Goal: Task Accomplishment & Management: Use online tool/utility

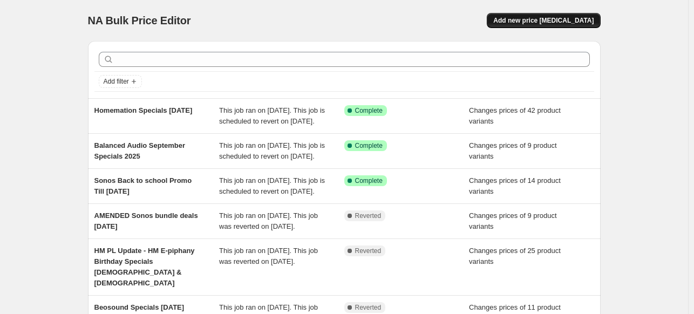
click at [540, 14] on button "Add new price [MEDICAL_DATA]" at bounding box center [543, 20] width 113 height 15
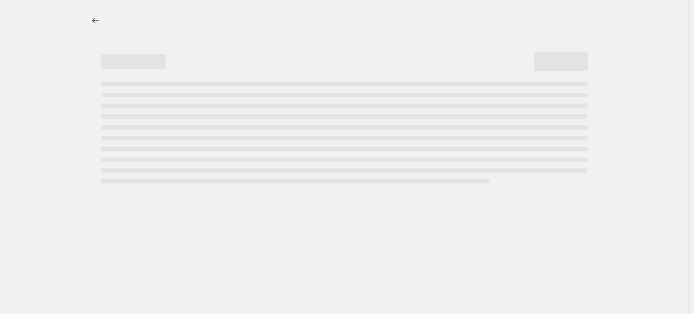
select select "percentage"
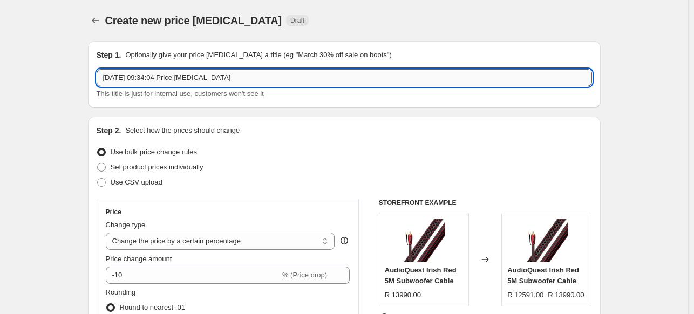
click at [170, 77] on input "3 Sept 2025, 09:34:04 Price change job" at bounding box center [344, 77] width 495 height 17
drag, startPoint x: 244, startPoint y: 78, endPoint x: -89, endPoint y: 83, distance: 332.5
click at [0, 83] on html "Home Settings Plans Skip to content Create new price change job. This page is r…" at bounding box center [347, 157] width 694 height 314
click at [207, 78] on input "Homemation Specials Sept 2025 2" at bounding box center [344, 77] width 495 height 17
type input "Homemation Specials Sept 2025 - 2"
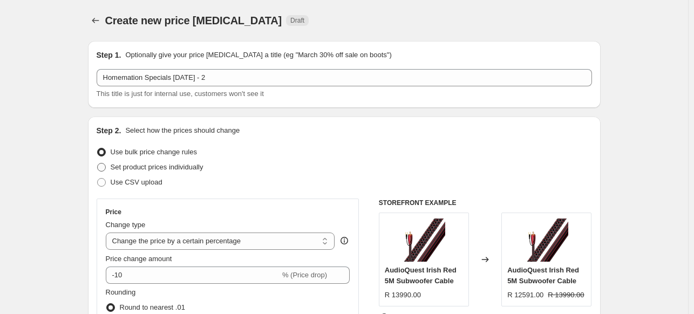
click at [127, 169] on span "Set product prices individually" at bounding box center [157, 167] width 93 height 8
click at [98, 164] on input "Set product prices individually" at bounding box center [97, 163] width 1 height 1
radio input "true"
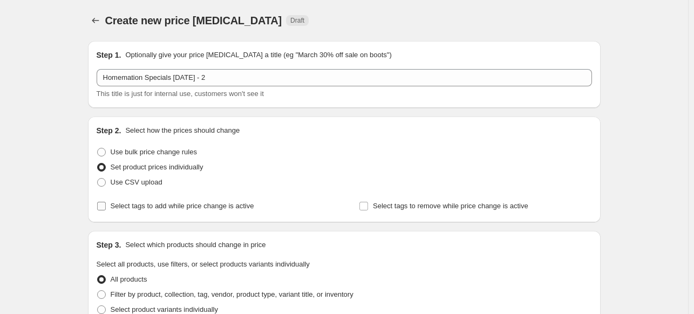
click at [106, 209] on input "Select tags to add while price change is active" at bounding box center [101, 206] width 9 height 9
checkbox input "true"
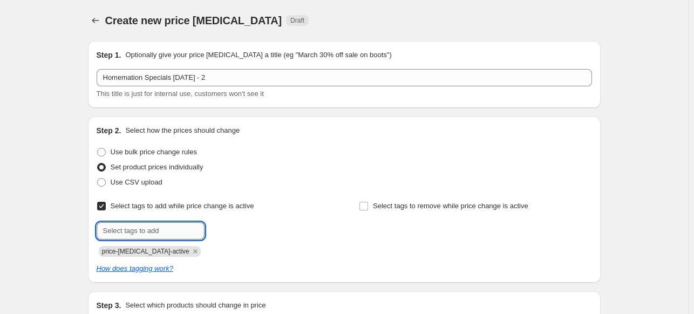
click at [202, 234] on input "text" at bounding box center [151, 230] width 108 height 17
click at [193, 252] on icon "Remove price-change-job-active" at bounding box center [195, 251] width 4 height 4
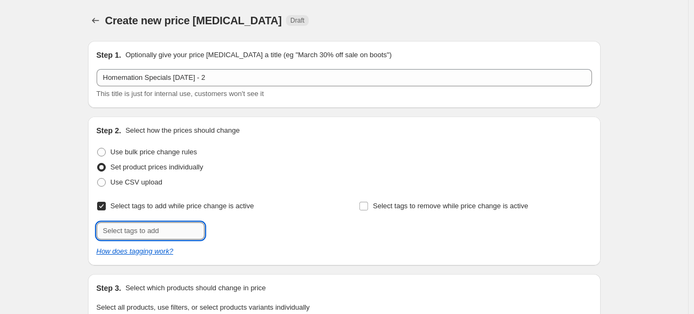
click at [179, 237] on input "text" at bounding box center [151, 230] width 108 height 17
type input "HM SP"
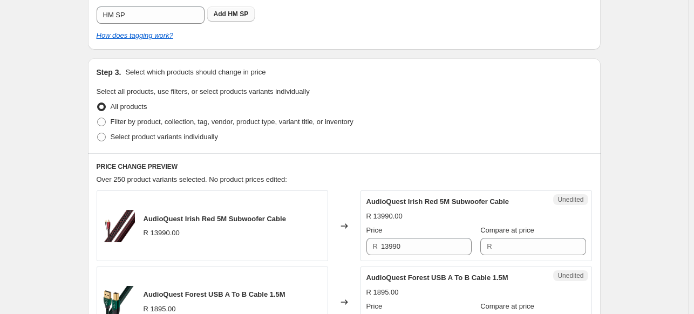
click at [233, 12] on span "HM SP" at bounding box center [238, 14] width 21 height 8
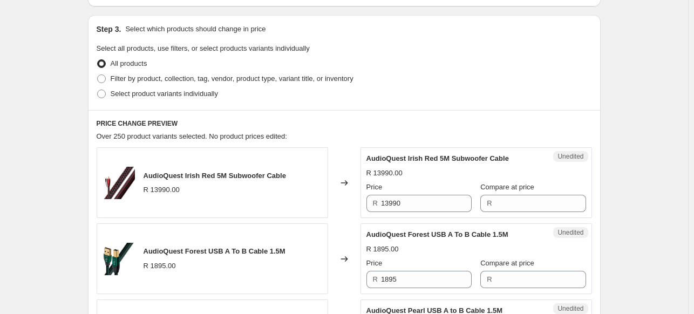
scroll to position [270, 0]
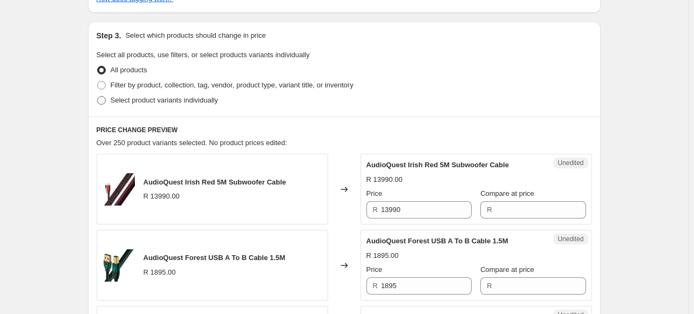
click at [156, 105] on span "Select product variants individually" at bounding box center [164, 100] width 107 height 11
click at [98, 97] on input "Select product variants individually" at bounding box center [97, 96] width 1 height 1
radio input "true"
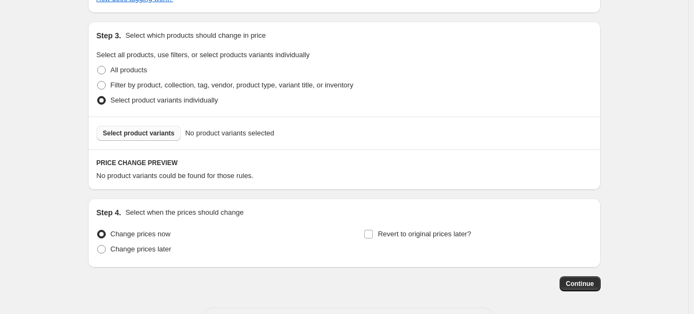
click at [160, 138] on button "Select product variants" at bounding box center [139, 133] width 85 height 15
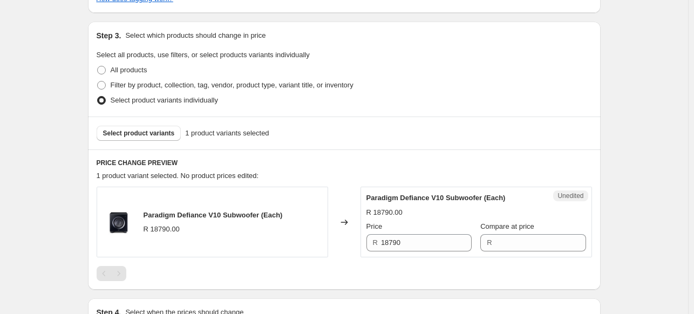
scroll to position [378, 0]
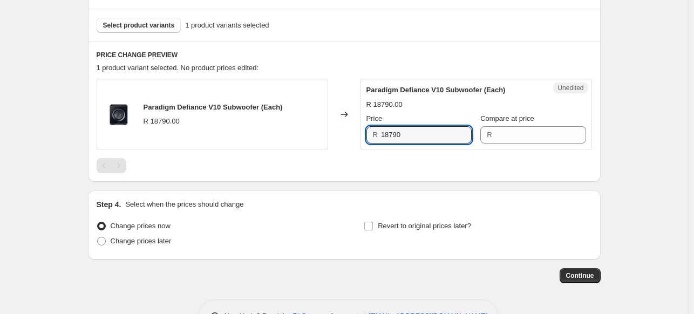
drag, startPoint x: 429, startPoint y: 133, endPoint x: 350, endPoint y: 133, distance: 78.8
click at [350, 133] on div "Paradigm Defiance V10 Subwoofer (Each) R 18790.00 Changed to Unedited Paradigm …" at bounding box center [344, 114] width 495 height 71
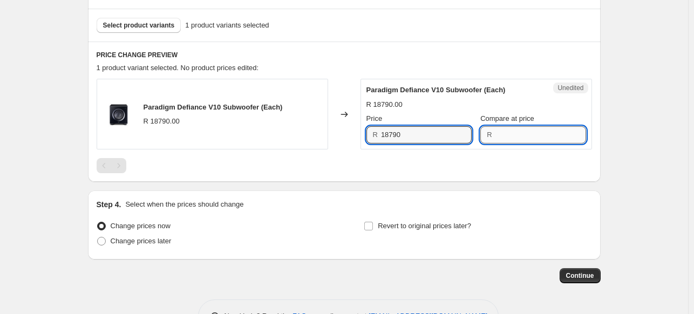
click at [522, 127] on input "Compare at price" at bounding box center [540, 134] width 91 height 17
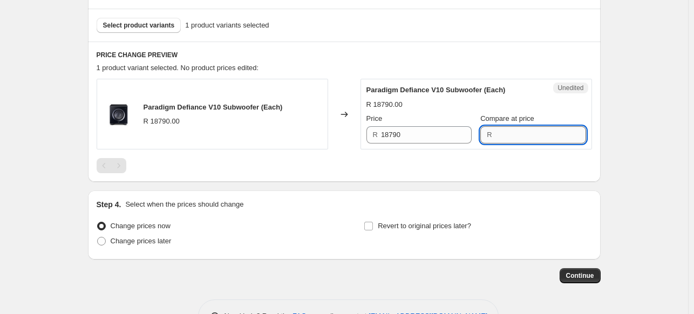
paste input "18790"
type input "18790"
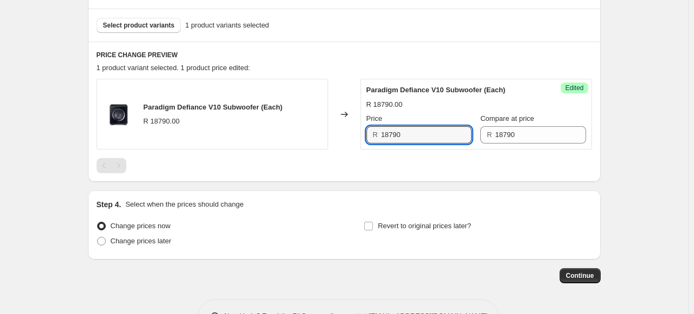
drag, startPoint x: 418, startPoint y: 140, endPoint x: 352, endPoint y: 135, distance: 66.0
click at [352, 135] on div "Paradigm Defiance V10 Subwoofer (Each) R 18790.00 Changed to Success Edited Par…" at bounding box center [344, 114] width 495 height 71
type input "13490"
click at [149, 23] on span "Select product variants" at bounding box center [139, 25] width 72 height 9
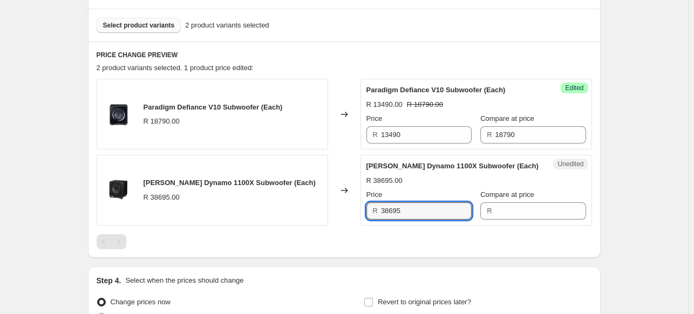
drag, startPoint x: 413, startPoint y: 219, endPoint x: 354, endPoint y: 215, distance: 59.0
click at [354, 215] on div "Martin Logan Dynamo 1100X Subwoofer (Each) R 38695.00 Changed to Unedited Marti…" at bounding box center [344, 190] width 495 height 71
type input "40"
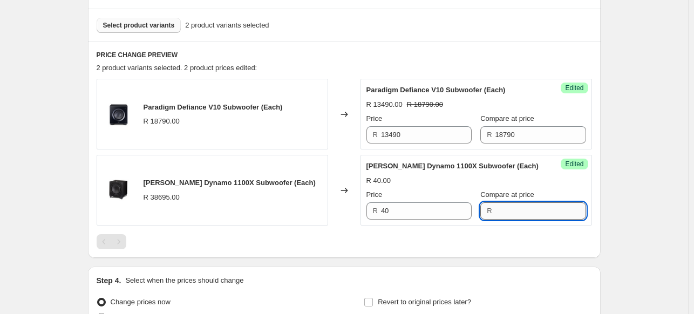
drag, startPoint x: 505, startPoint y: 225, endPoint x: 516, endPoint y: 224, distance: 11.3
click at [505, 220] on input "Compare at price" at bounding box center [540, 210] width 91 height 17
type input "40690"
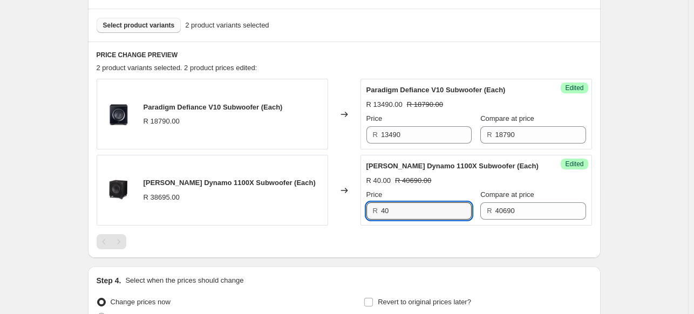
drag, startPoint x: 425, startPoint y: 216, endPoint x: 332, endPoint y: 222, distance: 92.5
click at [332, 222] on div "Martin Logan Dynamo 1100X Subwoofer (Each) R 38695.00 Changed to Success Edited…" at bounding box center [344, 190] width 495 height 71
type input "29890"
click at [669, 79] on div "Create new price change job. This page is ready Create new price change job Dra…" at bounding box center [344, 23] width 688 height 803
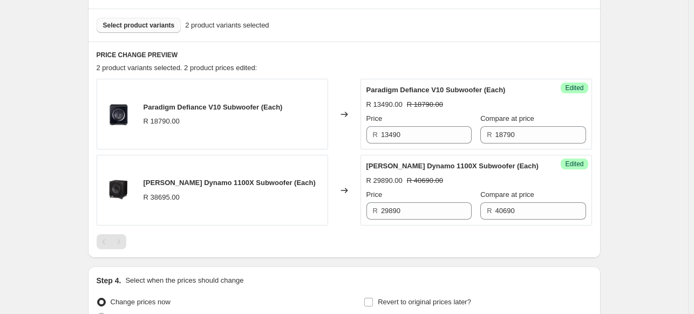
click at [155, 30] on button "Select product variants" at bounding box center [139, 25] width 85 height 15
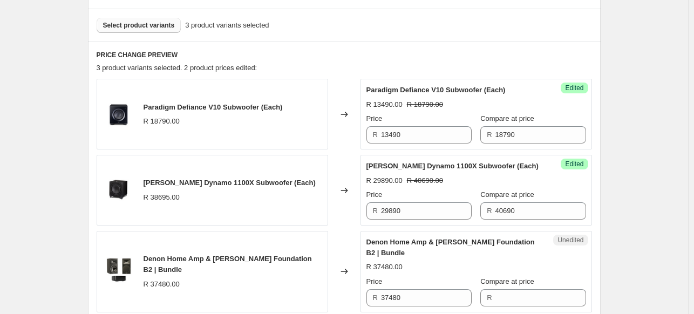
click at [162, 23] on span "Select product variants" at bounding box center [139, 25] width 72 height 9
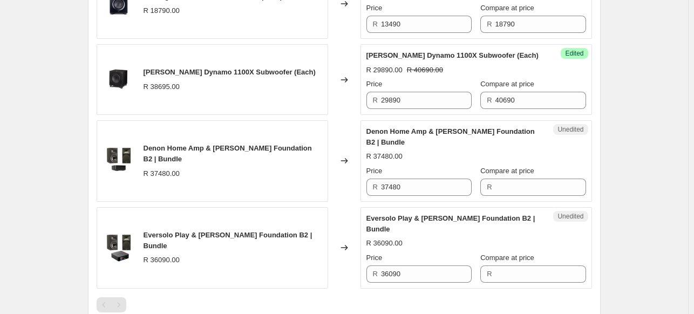
scroll to position [648, 0]
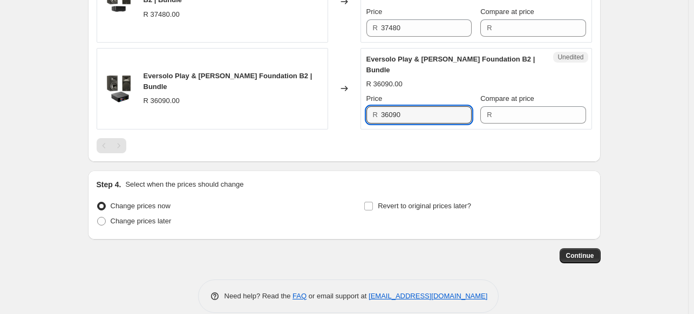
drag, startPoint x: 433, startPoint y: 123, endPoint x: 242, endPoint y: 125, distance: 191.1
click at [242, 125] on div "Eversolo Play & Martin Logan Foundation B2 | Bundle R 36090.00 Changed to Unedi…" at bounding box center [344, 89] width 495 height 82
click at [518, 121] on input "Compare at price" at bounding box center [540, 114] width 91 height 17
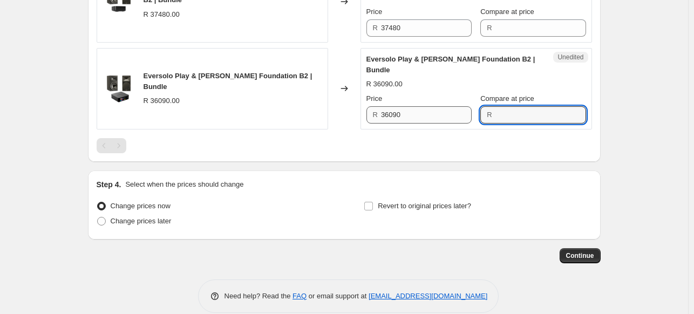
paste input "36090"
type input "36090"
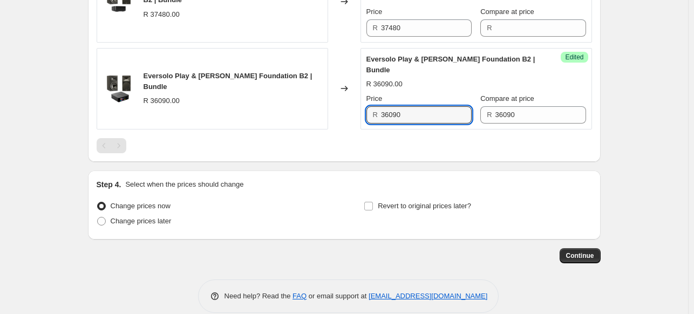
drag, startPoint x: 413, startPoint y: 125, endPoint x: 273, endPoint y: 107, distance: 142.0
click at [273, 107] on div "Eversolo Play & Martin Logan Foundation B2 | Bundle R 36090.00 Changed to Succe…" at bounding box center [344, 89] width 495 height 82
type input "30590"
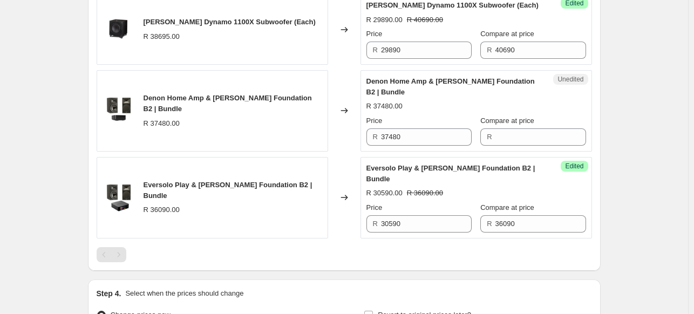
scroll to position [378, 0]
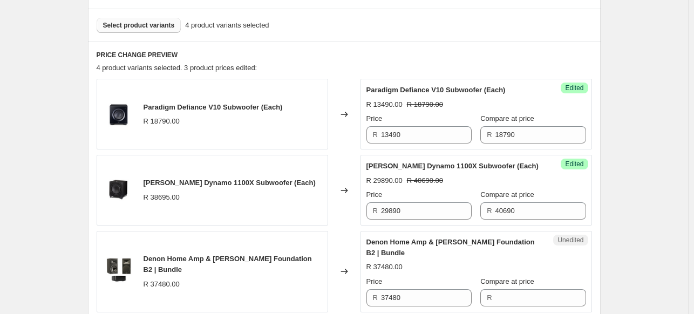
click at [131, 22] on span "Select product variants" at bounding box center [139, 25] width 72 height 9
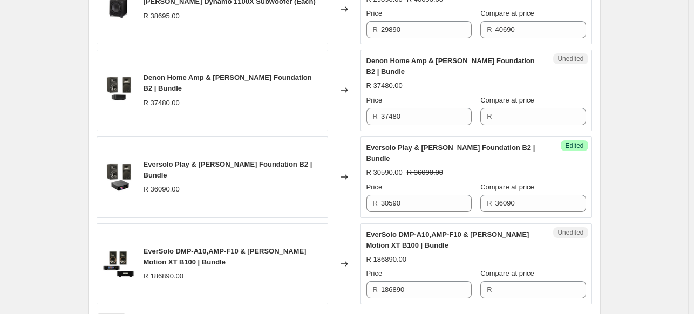
scroll to position [540, 0]
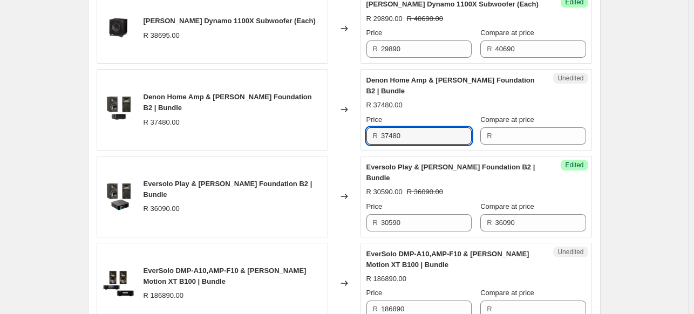
drag, startPoint x: 427, startPoint y: 144, endPoint x: 321, endPoint y: 146, distance: 106.3
click at [321, 146] on div "Denon Home Amp & Martin Logan Foundation B2 | Bundle R 37480.00 Changed to Uned…" at bounding box center [344, 110] width 495 height 82
click at [519, 142] on input "Compare at price" at bounding box center [540, 135] width 91 height 17
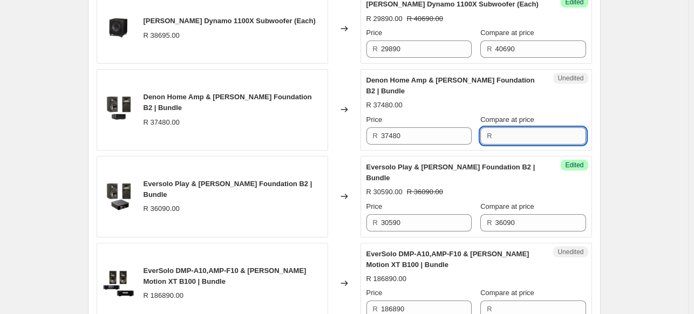
paste input "37480"
type input "37480"
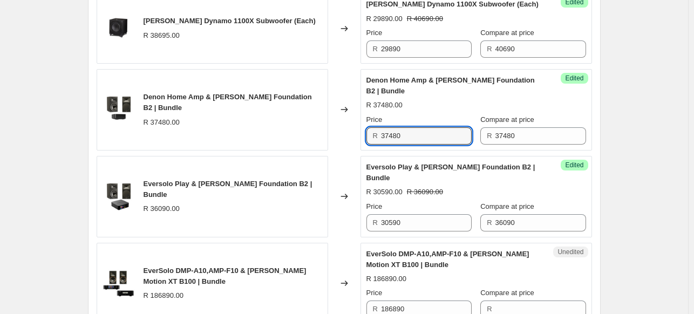
drag, startPoint x: 397, startPoint y: 142, endPoint x: 326, endPoint y: 138, distance: 71.4
click at [326, 138] on div "Denon Home Amp & Martin Logan Foundation B2 | Bundle R 37480.00 Changed to Succ…" at bounding box center [344, 110] width 495 height 82
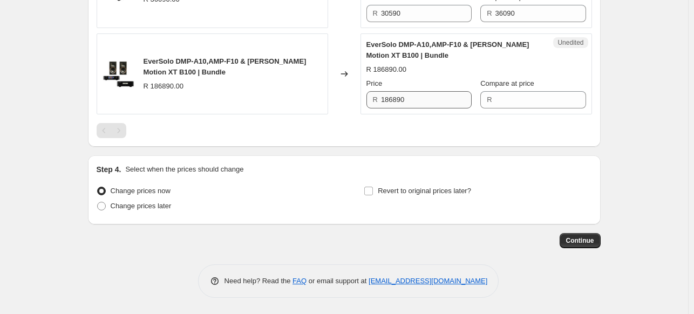
type input "31890"
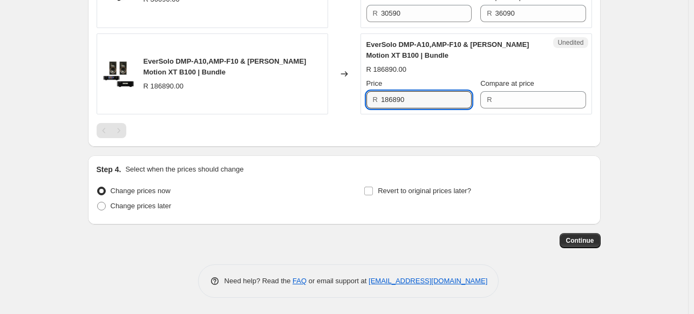
drag, startPoint x: 433, startPoint y: 105, endPoint x: 331, endPoint y: 99, distance: 102.2
click at [331, 99] on div "EverSolo DMP-A10,AMP-F10 & Martin Logan Motion XT B100 | Bundle R 186890.00 Cha…" at bounding box center [344, 74] width 495 height 82
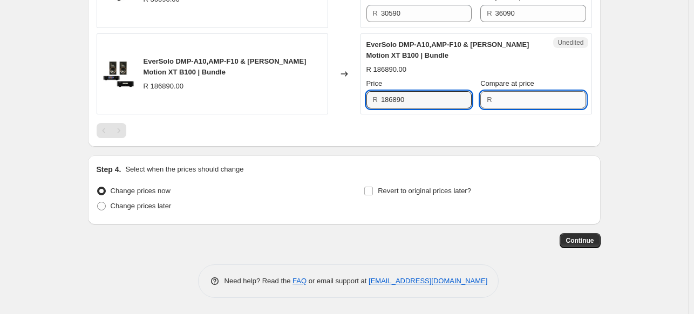
click at [522, 101] on input "Compare at price" at bounding box center [540, 99] width 91 height 17
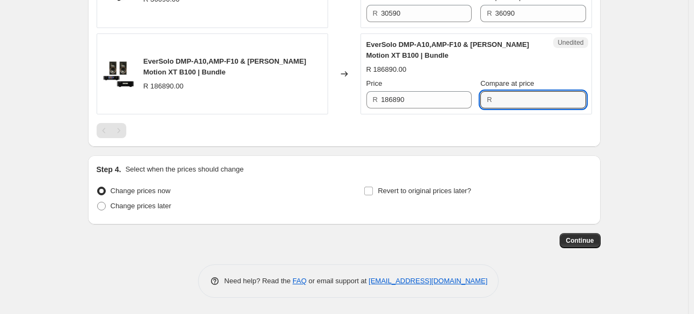
paste input "186890"
type input "186890"
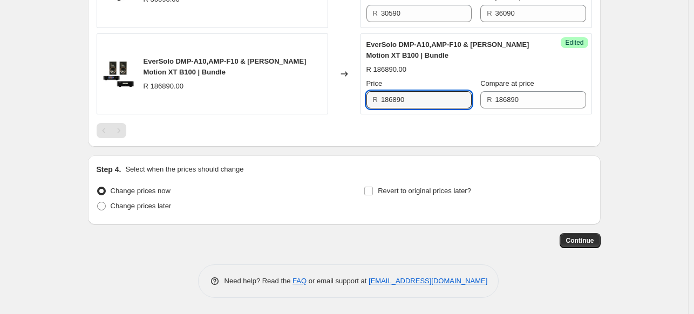
drag, startPoint x: 397, startPoint y: 104, endPoint x: 321, endPoint y: 97, distance: 76.4
click at [321, 97] on div "EverSolo DMP-A10,AMP-F10 & Martin Logan Motion XT B100 | Bundle R 186890.00 Cha…" at bounding box center [344, 74] width 495 height 82
type input "161090"
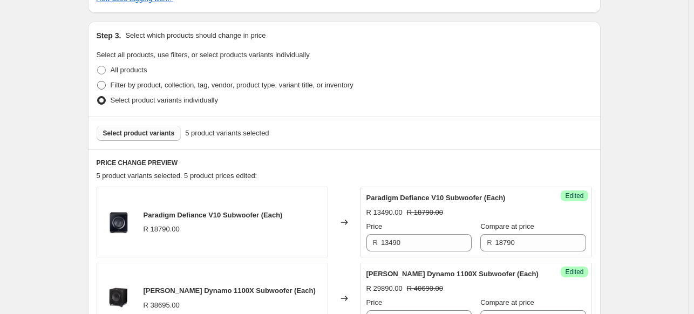
scroll to position [270, 0]
click at [153, 135] on span "Select product variants" at bounding box center [139, 133] width 72 height 9
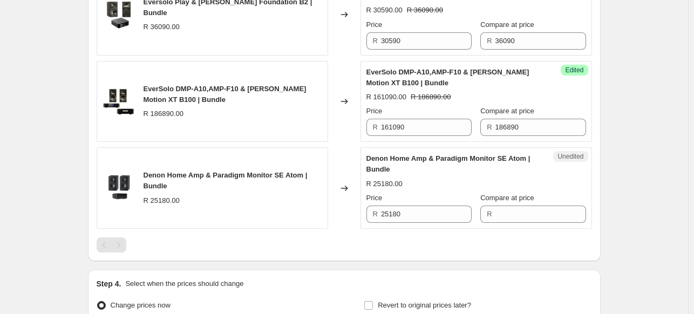
scroll to position [845, 0]
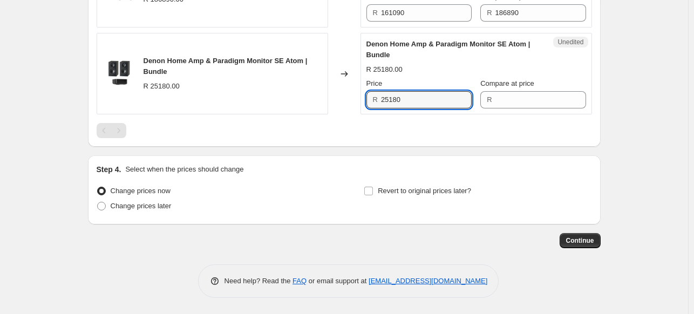
drag, startPoint x: 386, startPoint y: 102, endPoint x: 276, endPoint y: 99, distance: 110.7
click at [276, 99] on div "Denon Home Amp & Paradigm Monitor SE Atom | Bundle R 25180.00 Changed to Unedit…" at bounding box center [344, 74] width 495 height 82
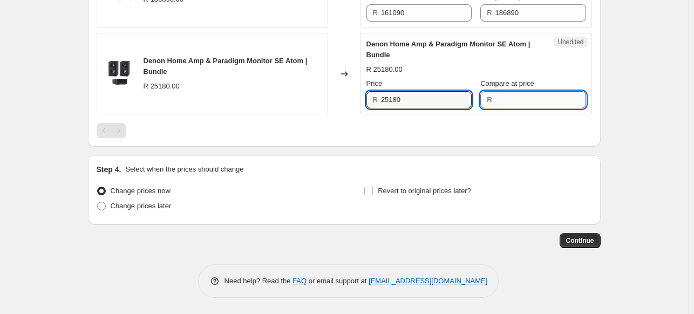
click at [501, 92] on input "Compare at price" at bounding box center [540, 99] width 91 height 17
paste input "25180"
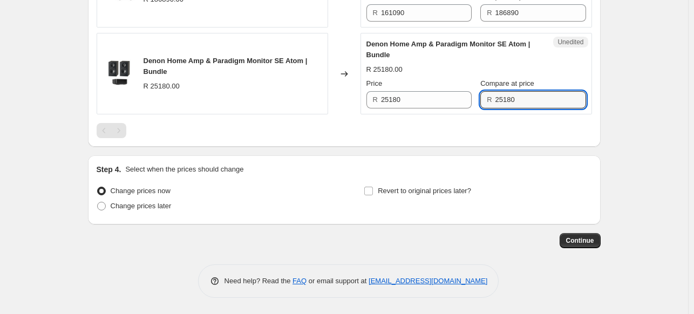
type input "25180"
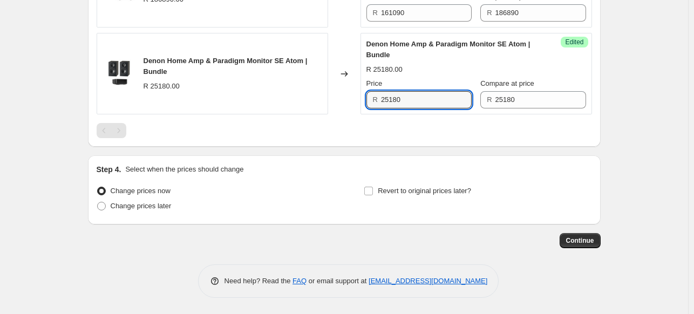
drag, startPoint x: 380, startPoint y: 103, endPoint x: 271, endPoint y: 103, distance: 109.0
click at [271, 103] on div "Denon Home Amp & Paradigm Monitor SE Atom | Bundle R 25180.00 Changed to Succes…" at bounding box center [344, 74] width 495 height 82
type input "21890"
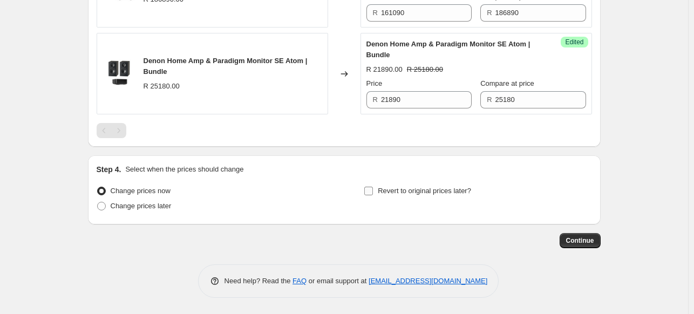
click at [400, 196] on span "Revert to original prices later?" at bounding box center [424, 191] width 93 height 11
click at [373, 195] on input "Revert to original prices later?" at bounding box center [368, 191] width 9 height 9
checkbox input "true"
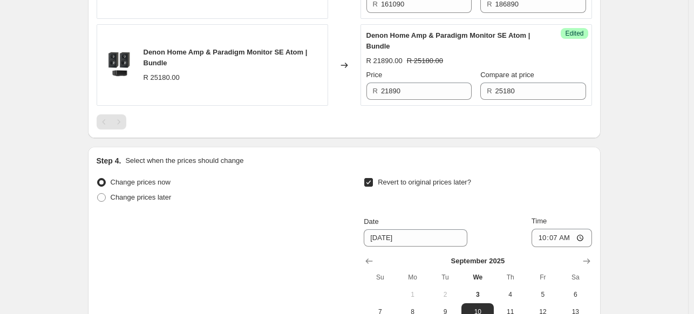
scroll to position [1007, 0]
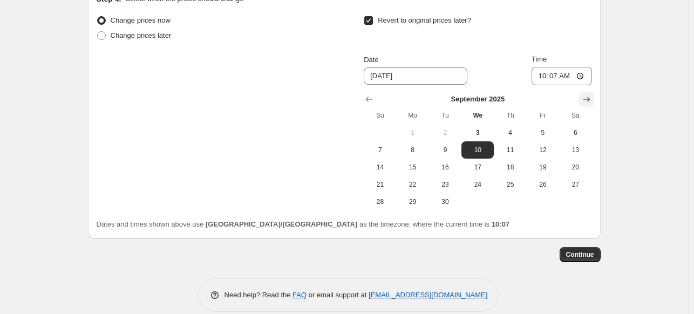
click at [590, 102] on icon "Show next month, October 2025" at bounding box center [586, 99] width 7 height 5
click at [488, 137] on span "1" at bounding box center [478, 132] width 24 height 9
type input "[DATE]"
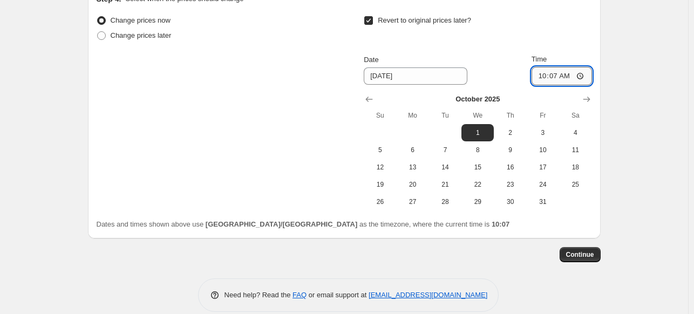
click at [562, 83] on input "10:07" at bounding box center [562, 76] width 60 height 18
type input "00:00"
click at [601, 262] on button "Continue" at bounding box center [580, 254] width 41 height 15
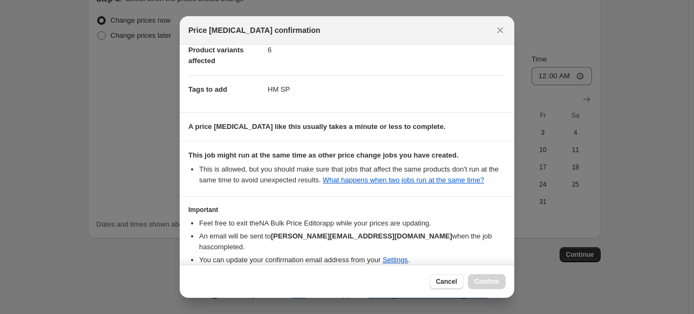
scroll to position [110, 0]
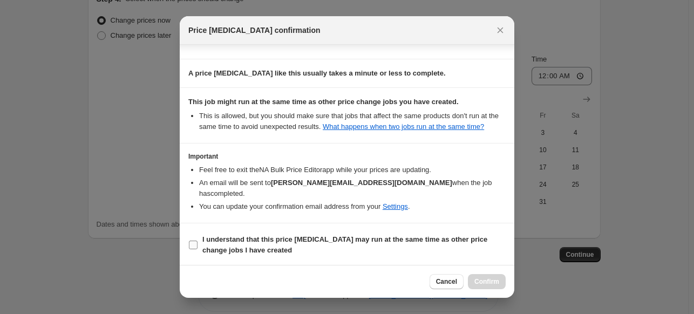
click at [198, 240] on span ":r24:" at bounding box center [193, 245] width 10 height 10
click at [198, 241] on input "I understand that this price change job may run at the same time as other price…" at bounding box center [193, 245] width 9 height 9
checkbox input "true"
click at [484, 280] on span "Confirm" at bounding box center [486, 281] width 25 height 9
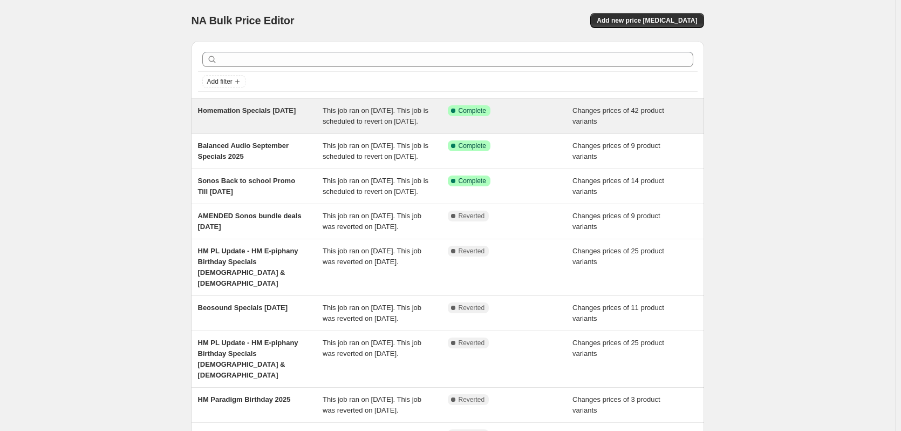
click at [291, 121] on div "Homemation Specials [DATE]" at bounding box center [260, 116] width 125 height 22
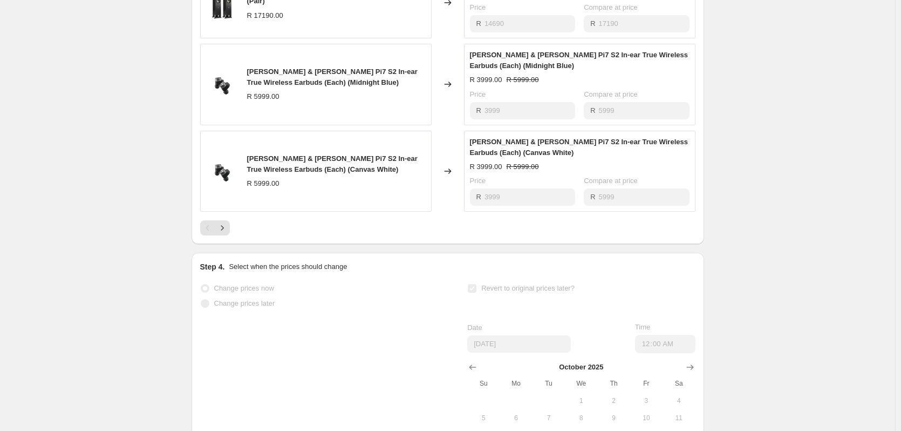
scroll to position [756, 0]
click at [227, 232] on icon "Next" at bounding box center [222, 226] width 11 height 11
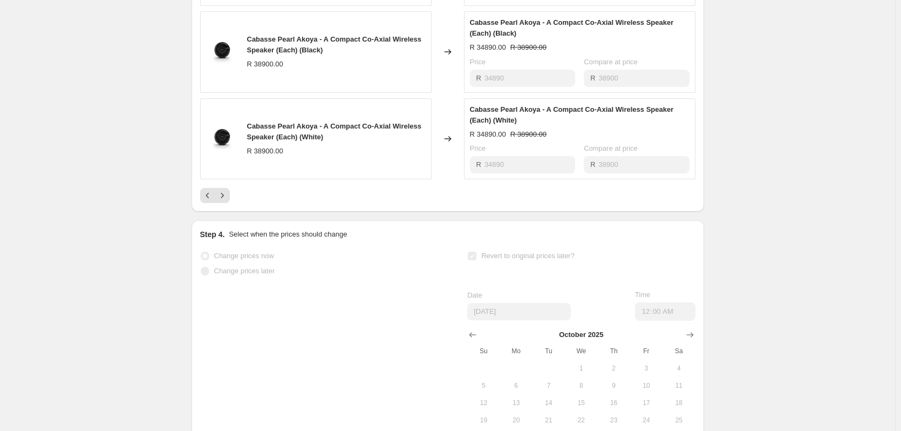
scroll to position [810, 0]
click at [228, 200] on icon "Next" at bounding box center [222, 194] width 11 height 11
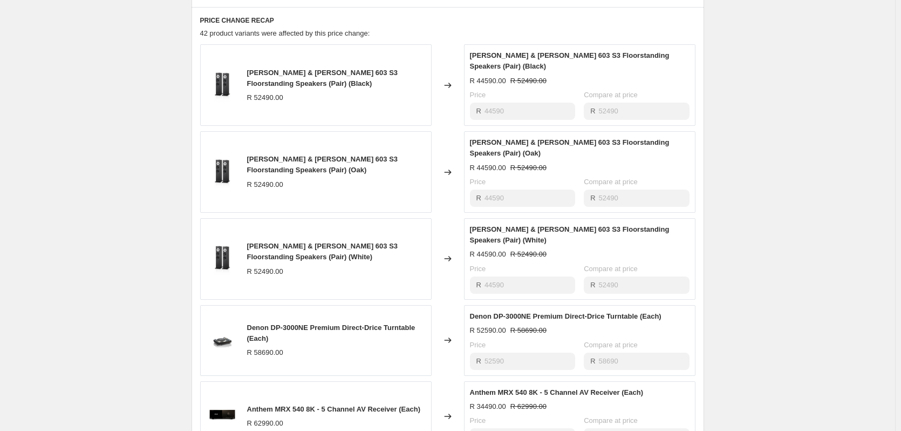
scroll to position [540, 0]
